Goal: Navigation & Orientation: Find specific page/section

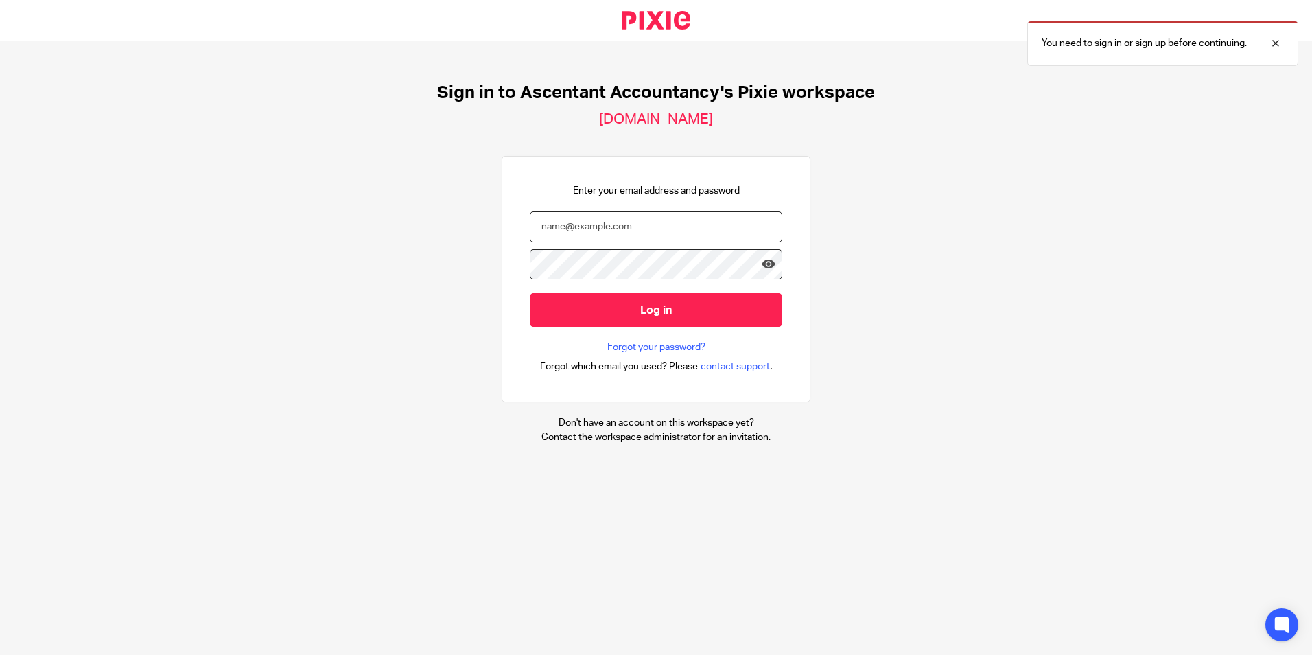
click at [596, 217] on input "email" at bounding box center [656, 226] width 253 height 31
click at [585, 223] on input "[PERSON_NAME][EMAIL_ADDRESS][DOMAIN_NAME]" at bounding box center [656, 226] width 253 height 31
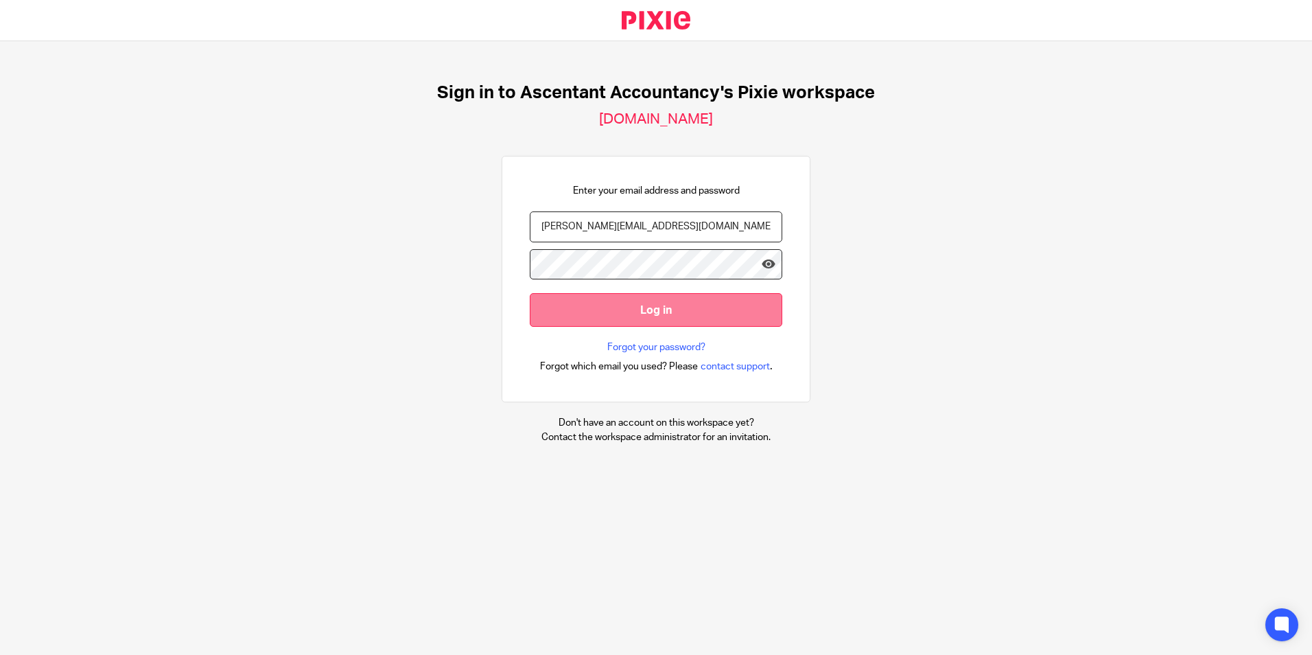
type input "[PERSON_NAME][EMAIL_ADDRESS][DOMAIN_NAME]"
click at [694, 304] on input "Log in" at bounding box center [656, 310] width 253 height 34
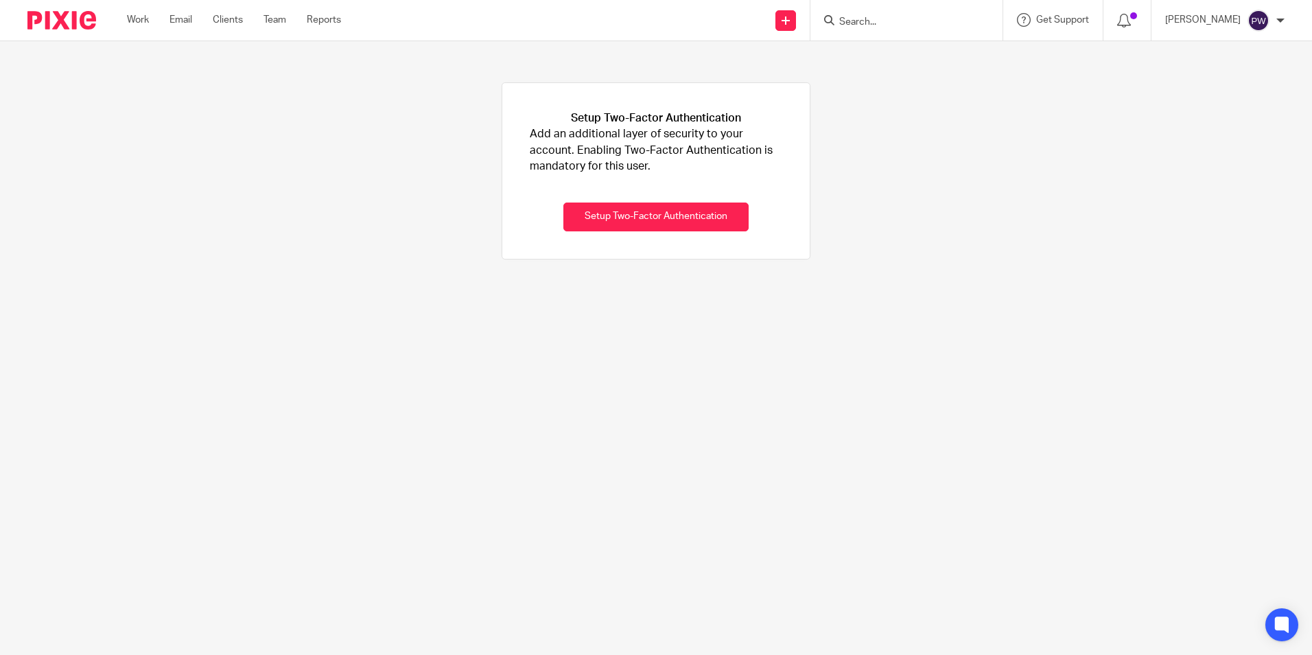
click at [889, 34] on div at bounding box center [906, 20] width 192 height 40
click at [889, 21] on input "Search" at bounding box center [900, 22] width 124 height 12
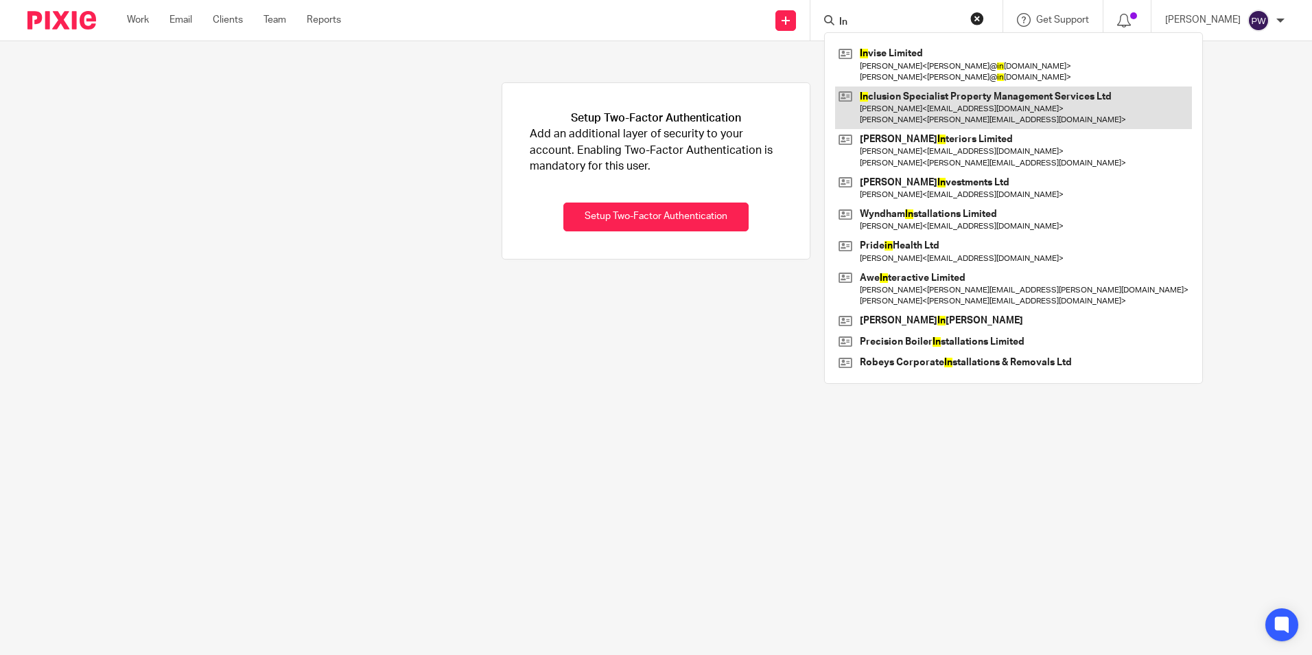
type input "In"
click at [908, 110] on link at bounding box center [1013, 107] width 357 height 43
